Goal: Share content

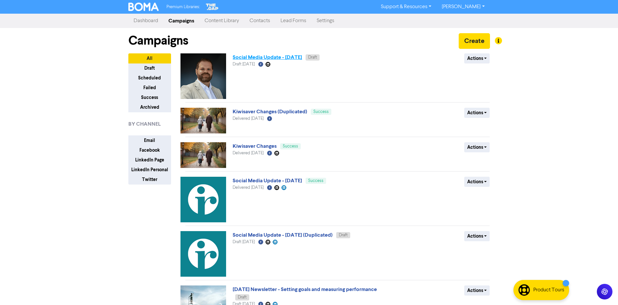
click at [270, 56] on link "Social Media Update - [DATE]" at bounding box center [266, 57] width 69 height 7
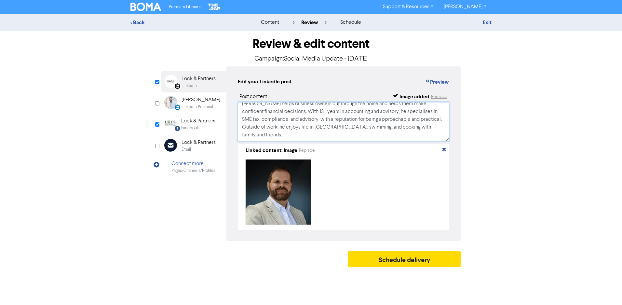
scroll to position [67, 0]
click at [518, 136] on div "< Back content review schedule Exit Review & edit content Campaign: Social Medi…" at bounding box center [311, 142] width 622 height 257
drag, startPoint x: 286, startPoint y: 116, endPoint x: 299, endPoint y: 123, distance: 14.4
click at [299, 123] on textarea "✨ Meet the Directors – [PERSON_NAME] ✨ At Lock & Partners, we’re proud to have …" at bounding box center [344, 121] width 212 height 39
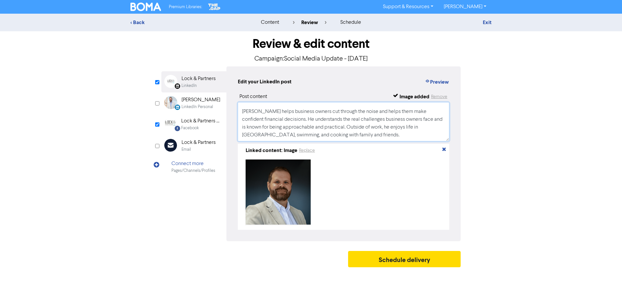
click at [279, 125] on textarea "✨ Meet the Directors – [PERSON_NAME] ✨ At Lock & Partners, we’re proud to have …" at bounding box center [344, 121] width 212 height 39
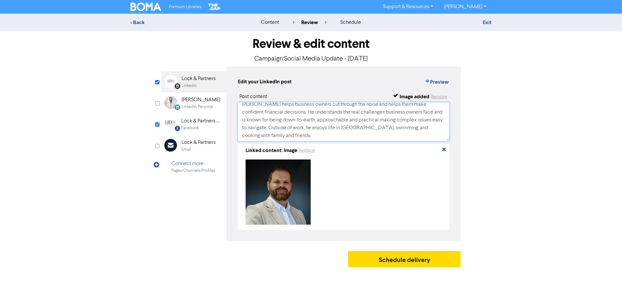
scroll to position [59, 0]
click at [375, 120] on textarea "✨ Meet the Directors – [PERSON_NAME] ✨ At Lock & Partners, we’re proud to have …" at bounding box center [344, 121] width 212 height 39
click at [243, 134] on textarea "✨ Meet the Directors – [PERSON_NAME] ✨ At Lock & Partners, we’re proud to have …" at bounding box center [344, 121] width 212 height 39
click at [253, 136] on textarea "✨ Meet the Directors – [PERSON_NAME] ✨ At Lock & Partners, we’re proud to have …" at bounding box center [344, 121] width 212 height 39
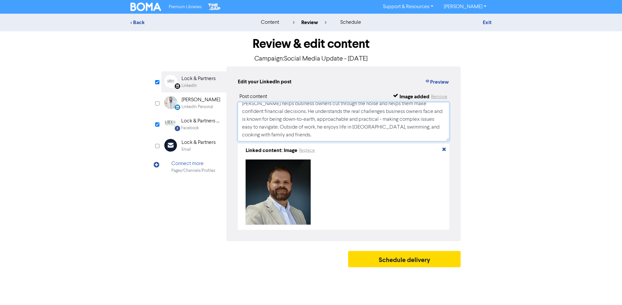
click at [244, 134] on textarea "✨ Meet the Directors – [PERSON_NAME] ✨ At Lock & Partners, we’re proud to have …" at bounding box center [344, 121] width 212 height 39
paste textarea "[URL][DOMAIN_NAME]"
click at [293, 134] on textarea "✨ Meet the Directors – [PERSON_NAME] ✨ At Lock & Partners, we’re proud to have …" at bounding box center [344, 121] width 212 height 39
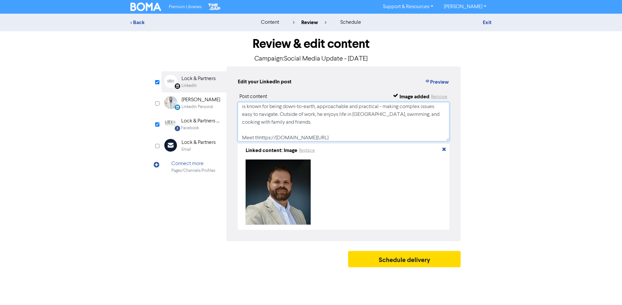
scroll to position [0, 0]
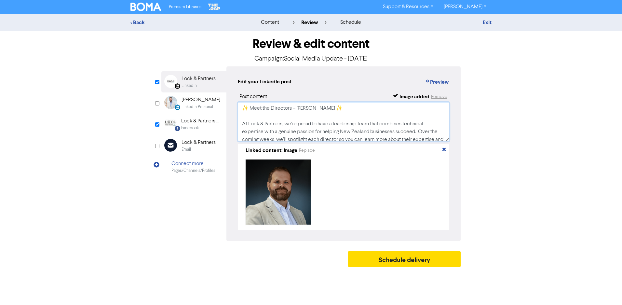
drag, startPoint x: 266, startPoint y: 106, endPoint x: 229, endPoint y: 89, distance: 41.2
click at [229, 89] on div "Edit your LinkedIn post Preview Post content Image added Remove ✨ Meet the Dire…" at bounding box center [344, 153] width 234 height 175
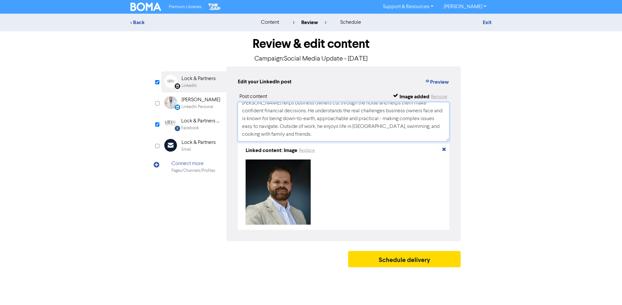
scroll to position [75, 0]
click at [243, 134] on textarea "✨ Meet the Directors – [PERSON_NAME] ✨ At Lock & Partners, we’re proud to have …" at bounding box center [344, 121] width 212 height 39
type textarea "✨ Meet the Directors – [PERSON_NAME] ✨ At Lock & Partners, we’re proud to have …"
click at [514, 132] on div "< Back content review schedule Exit Review & edit content Campaign: Social Medi…" at bounding box center [311, 142] width 622 height 257
drag, startPoint x: 422, startPoint y: 135, endPoint x: 318, endPoint y: 133, distance: 103.5
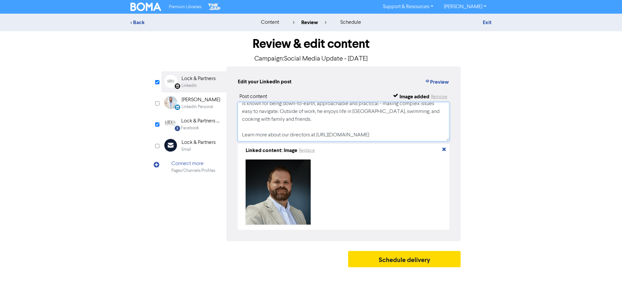
click at [318, 133] on textarea "✨ Meet the Directors – [PERSON_NAME] ✨ At Lock & Partners, we’re proud to have …" at bounding box center [344, 121] width 212 height 39
drag, startPoint x: 412, startPoint y: 125, endPoint x: 419, endPoint y: 130, distance: 8.3
click at [412, 125] on textarea "✨ Meet the Directors – [PERSON_NAME] ✨ At Lock & Partners, we’re proud to have …" at bounding box center [344, 121] width 212 height 39
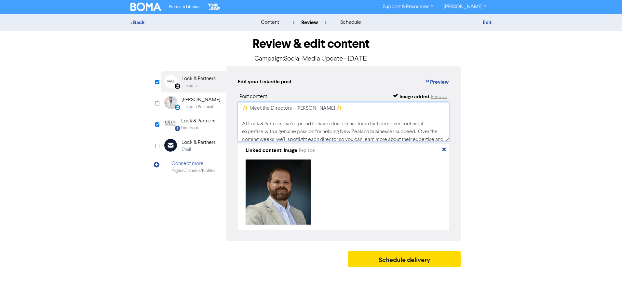
drag, startPoint x: 421, startPoint y: 134, endPoint x: 225, endPoint y: 91, distance: 200.7
click at [211, 84] on div "LinkedIn Page Created with Sketch. Lock & Partners LinkedIn LinkedIn Personal C…" at bounding box center [310, 153] width 299 height 175
click at [199, 121] on div "Lock & Partners Chartered Accountants" at bounding box center [202, 121] width 42 height 8
drag, startPoint x: 268, startPoint y: 130, endPoint x: 231, endPoint y: 89, distance: 54.7
click at [231, 89] on div "Edit your Facebook post Preview Post content Image added Remove ✨ Meet the Dire…" at bounding box center [344, 153] width 234 height 175
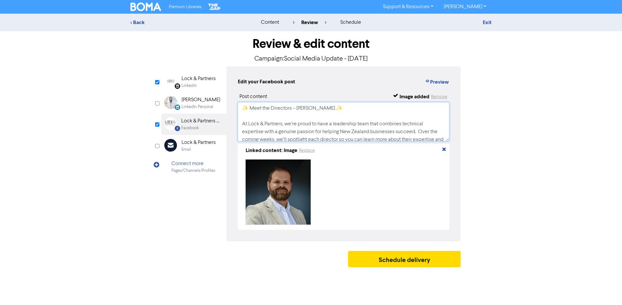
paste textarea "He understands the real challenges business owners face and is known for being …"
drag, startPoint x: 421, startPoint y: 127, endPoint x: 216, endPoint y: 75, distance: 211.9
click at [216, 75] on div "LinkedIn Page Created with Sketch. Lock & Partners LinkedIn LinkedIn Personal C…" at bounding box center [310, 153] width 299 height 175
type textarea "✨ Meet the Directors – [PERSON_NAME] ✨ At Lock & Partners, we’re proud to have …"
click at [544, 84] on div "< Back content review schedule Exit Review & edit content Campaign: Social Medi…" at bounding box center [311, 142] width 622 height 257
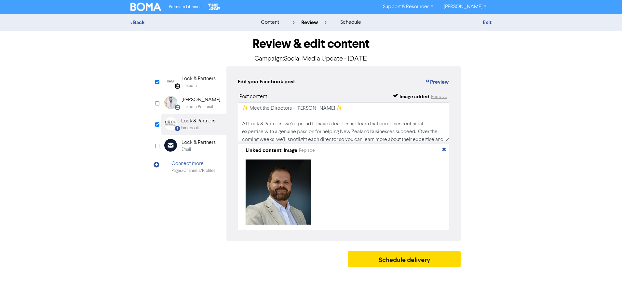
click at [74, 73] on div "< Back content review schedule Exit Review & edit content Campaign: Social Medi…" at bounding box center [311, 142] width 622 height 257
click at [443, 79] on button "Preview" at bounding box center [437, 82] width 25 height 8
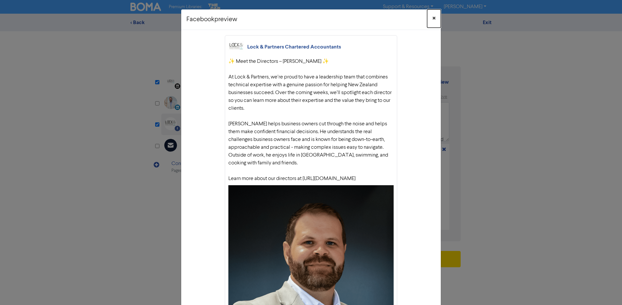
click at [434, 18] on button "×" at bounding box center [434, 18] width 14 height 18
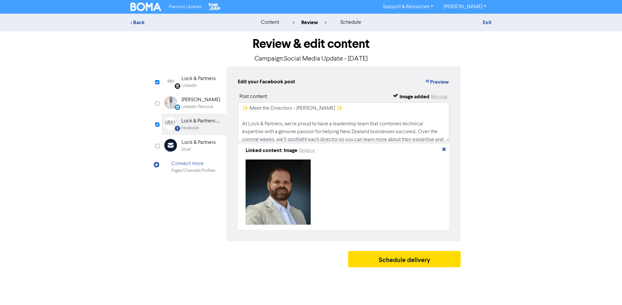
click at [195, 82] on div "Lock & Partners" at bounding box center [199, 79] width 34 height 8
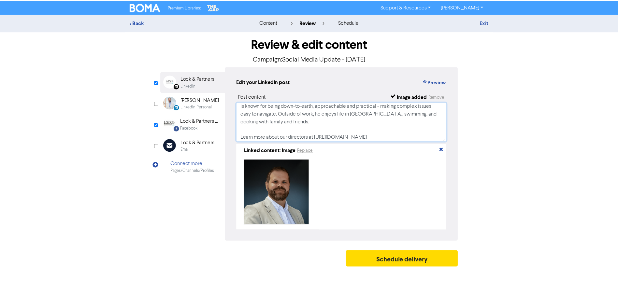
scroll to position [75, 0]
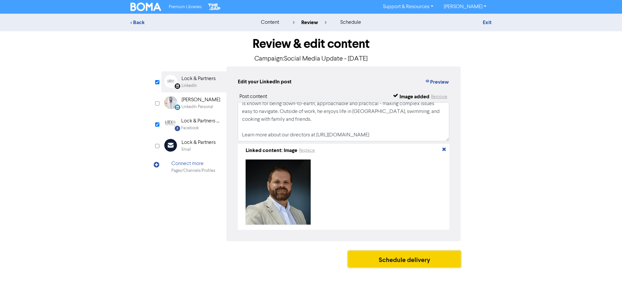
click at [411, 263] on button "Schedule delivery" at bounding box center [404, 259] width 113 height 16
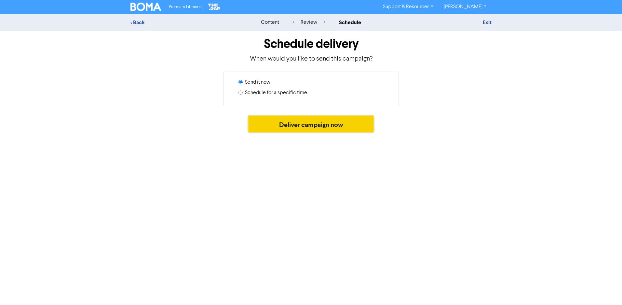
click at [304, 126] on button "Deliver campaign now" at bounding box center [311, 124] width 125 height 16
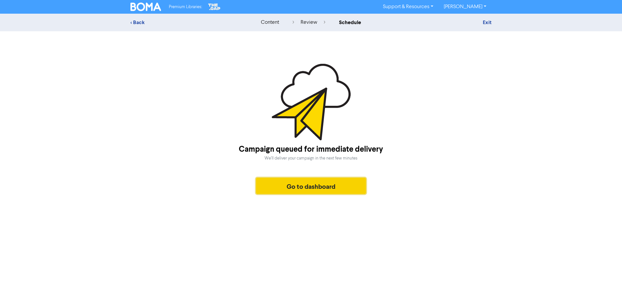
click at [331, 180] on button "Go to dashboard" at bounding box center [311, 186] width 110 height 16
